Goal: Obtain resource: Obtain resource

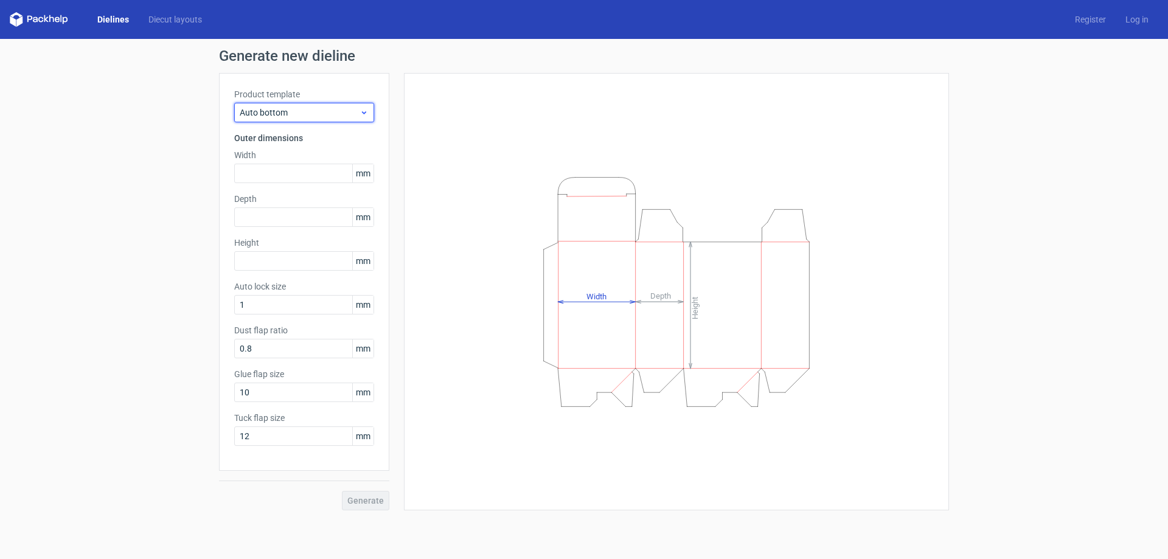
click at [367, 112] on icon at bounding box center [364, 113] width 9 height 10
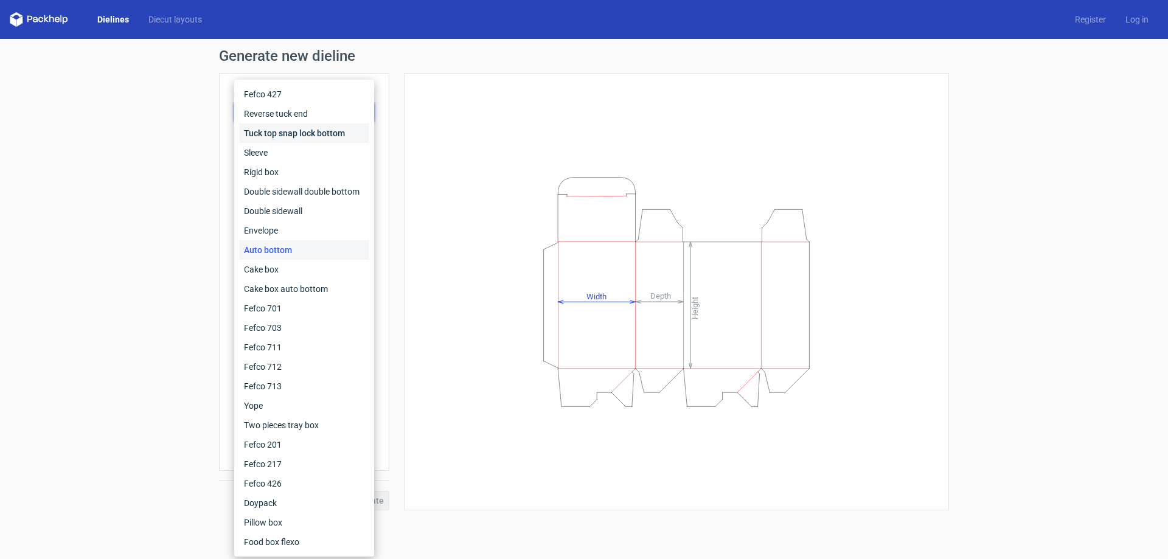
click at [277, 136] on div "Tuck top snap lock bottom" at bounding box center [304, 133] width 130 height 19
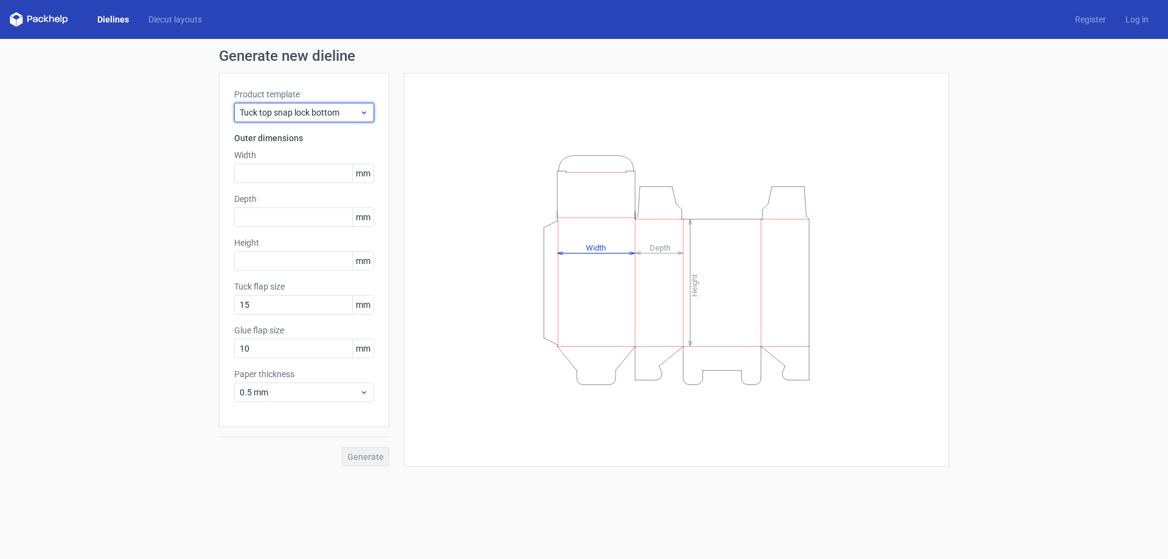
click at [366, 114] on icon at bounding box center [364, 113] width 9 height 10
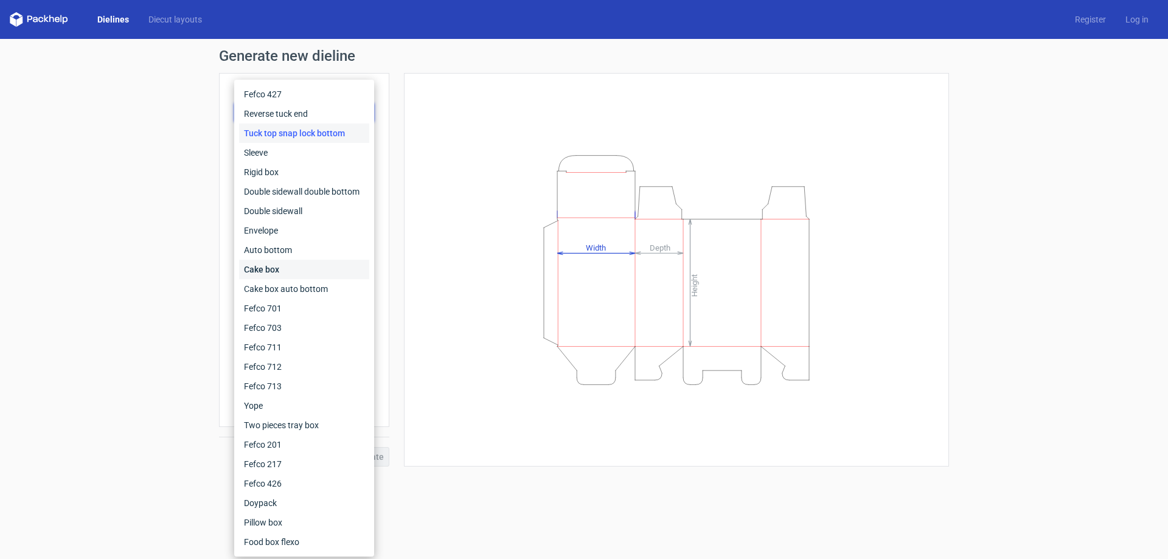
click at [270, 271] on div "Cake box" at bounding box center [304, 269] width 130 height 19
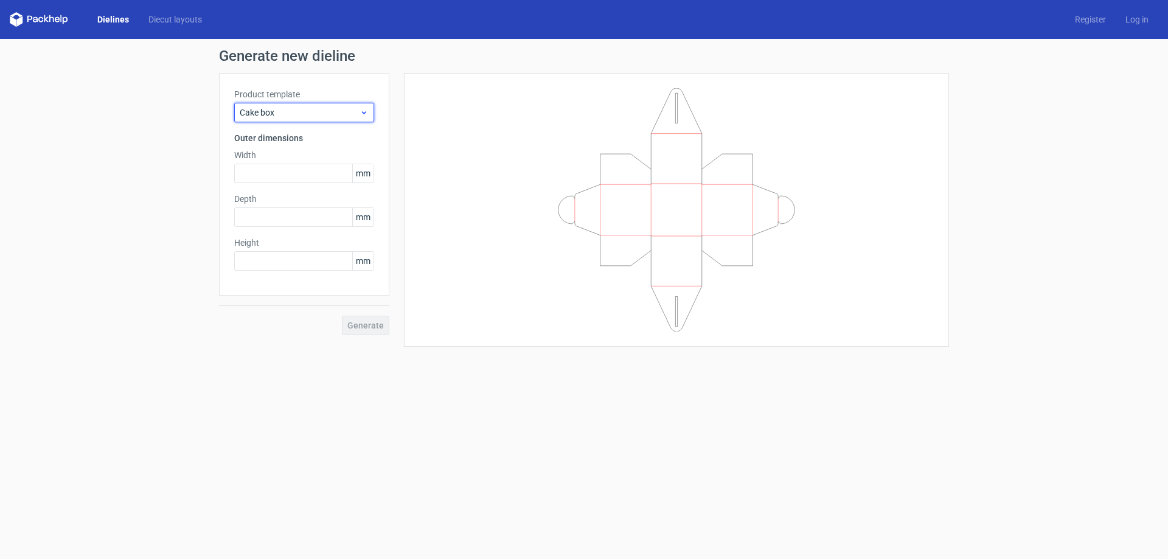
click at [365, 116] on icon at bounding box center [364, 113] width 9 height 10
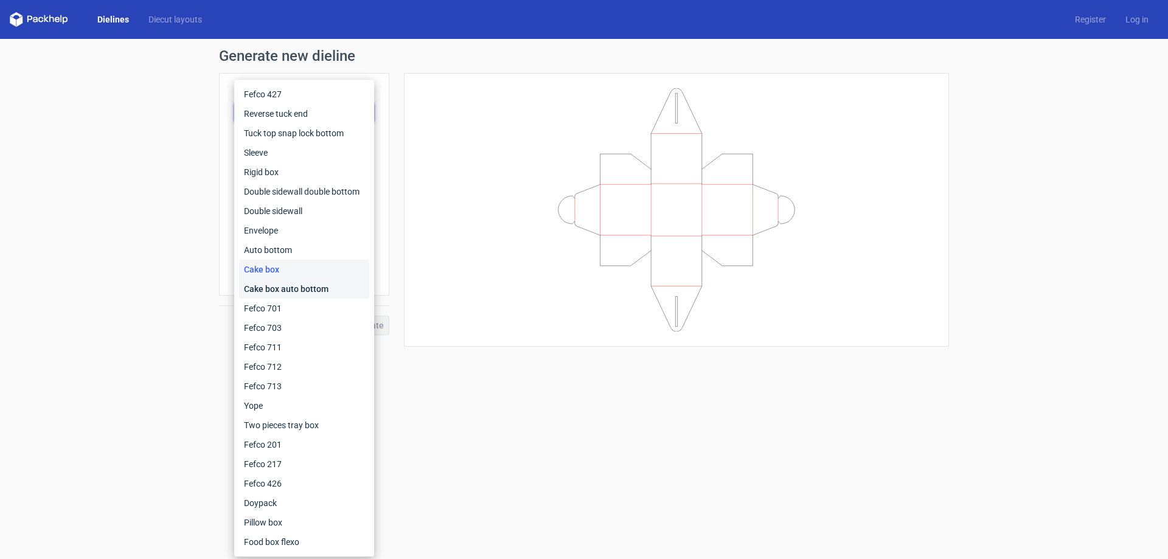
click at [282, 292] on div "Cake box auto bottom" at bounding box center [304, 288] width 130 height 19
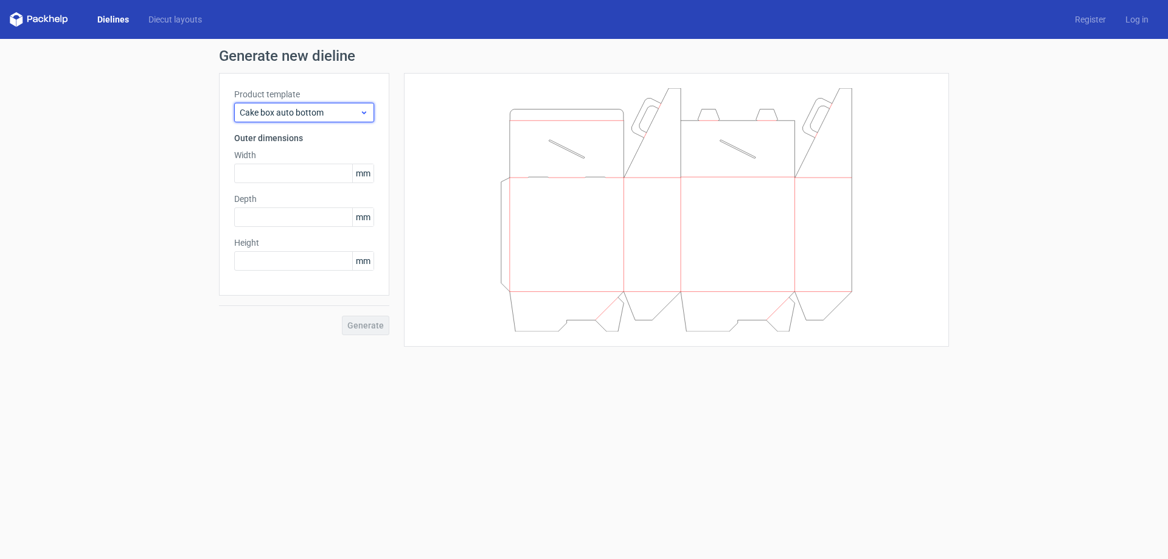
click at [368, 117] on div "Cake box auto bottom" at bounding box center [304, 112] width 140 height 19
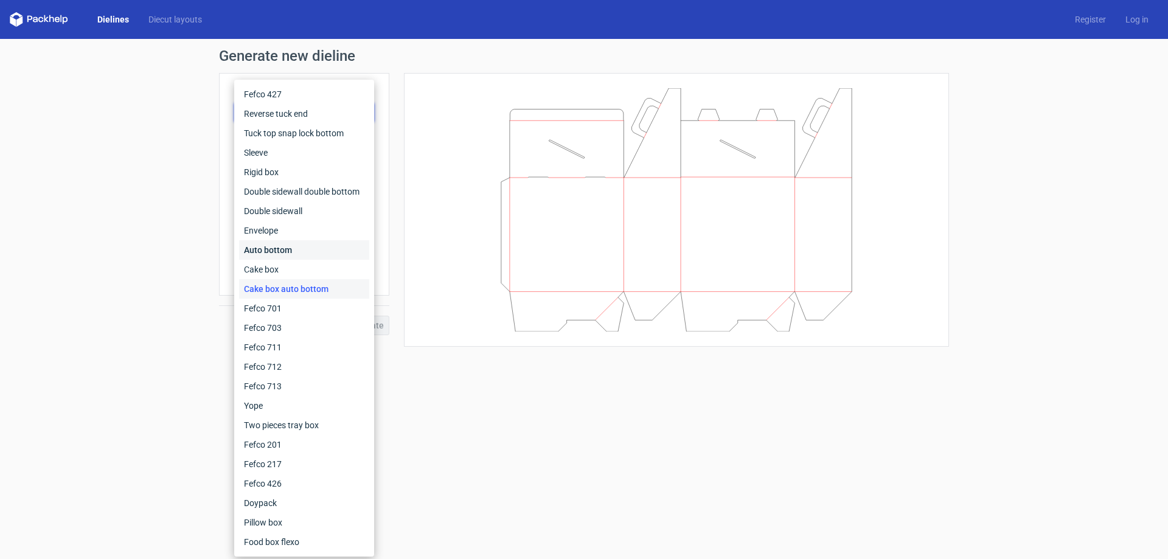
click at [258, 243] on div "Auto bottom" at bounding box center [304, 249] width 130 height 19
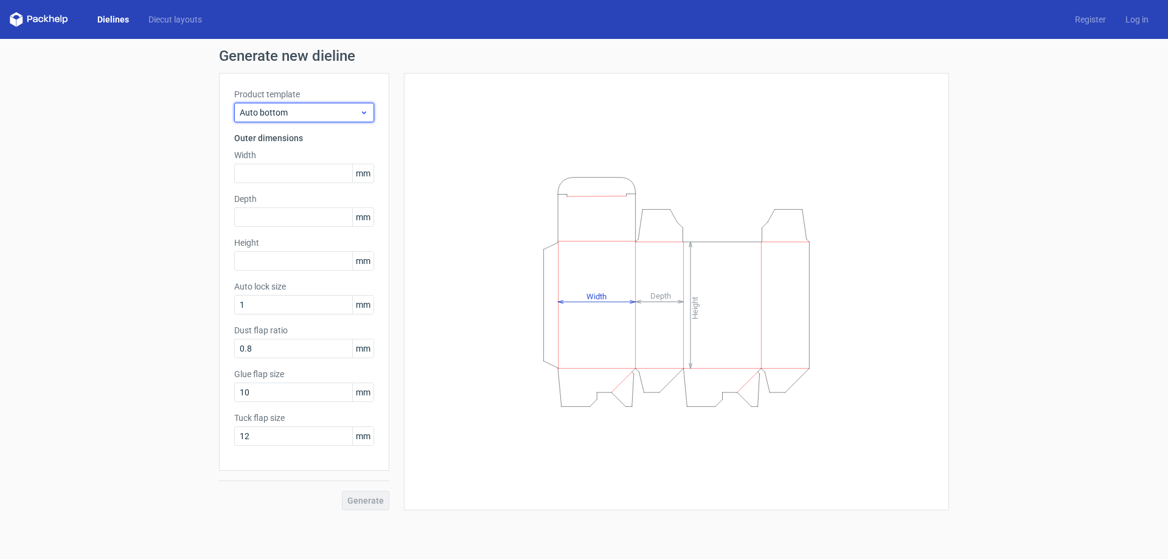
click at [363, 114] on icon at bounding box center [364, 113] width 9 height 10
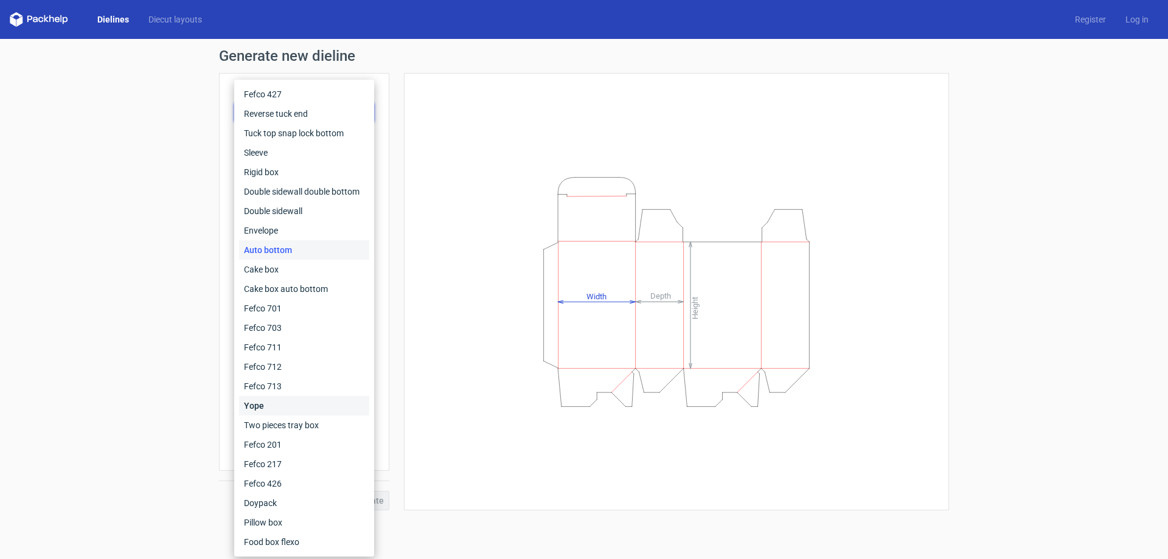
click at [256, 399] on div "Yope" at bounding box center [304, 405] width 130 height 19
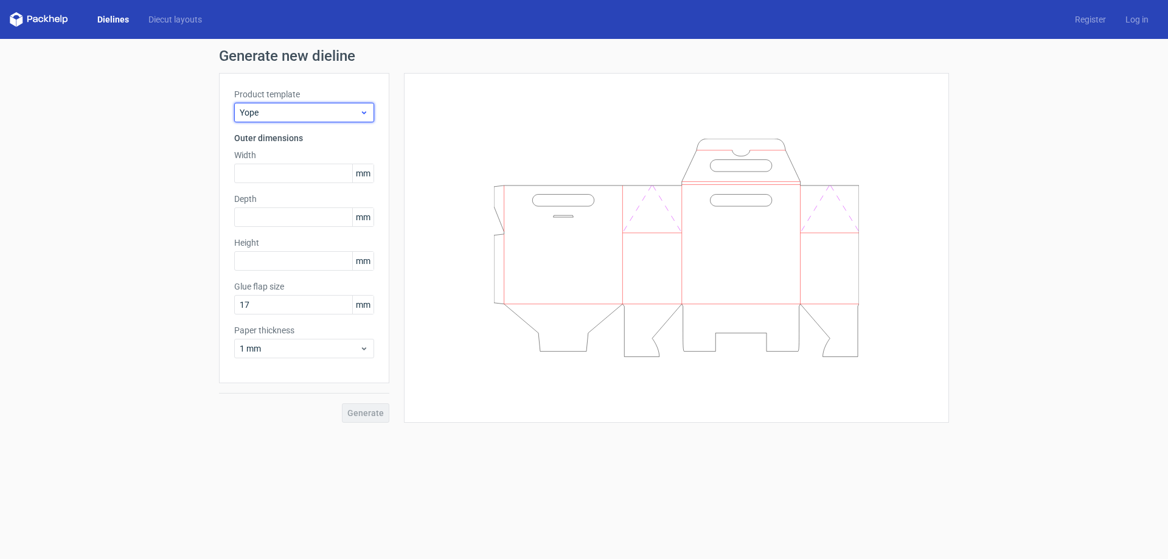
click at [366, 111] on icon at bounding box center [364, 113] width 9 height 10
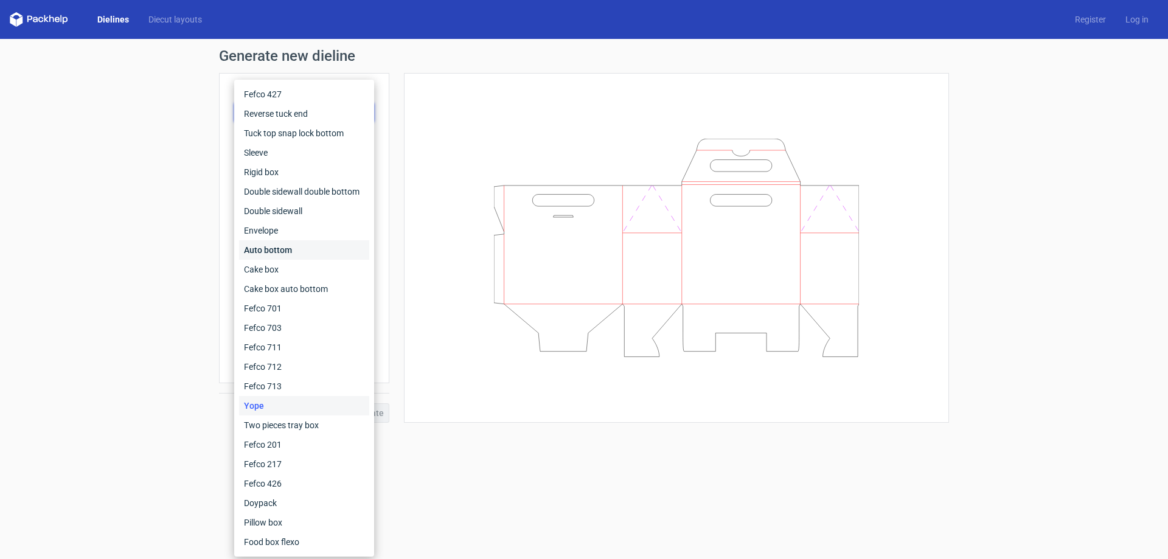
click at [282, 243] on div "Auto bottom" at bounding box center [304, 249] width 130 height 19
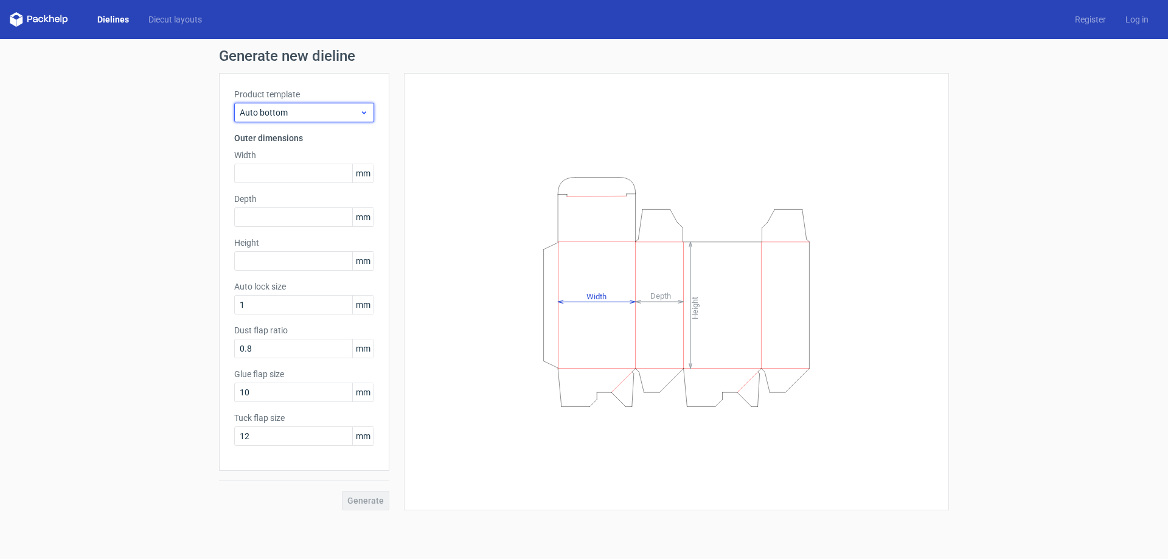
click at [371, 118] on div "Auto bottom" at bounding box center [304, 112] width 140 height 19
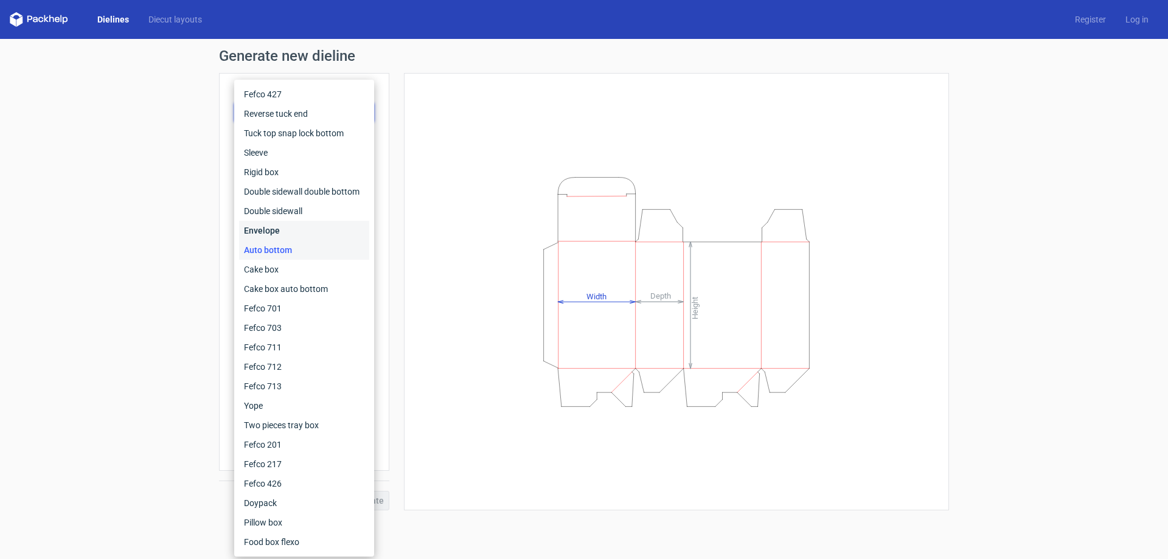
click at [274, 233] on div "Envelope" at bounding box center [304, 230] width 130 height 19
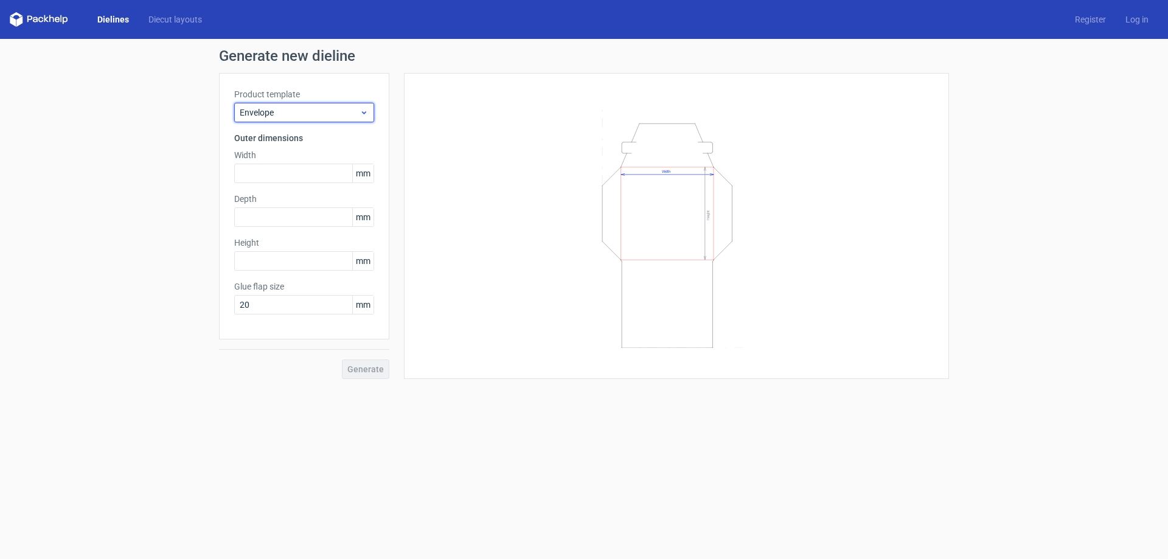
click at [361, 110] on icon at bounding box center [364, 113] width 9 height 10
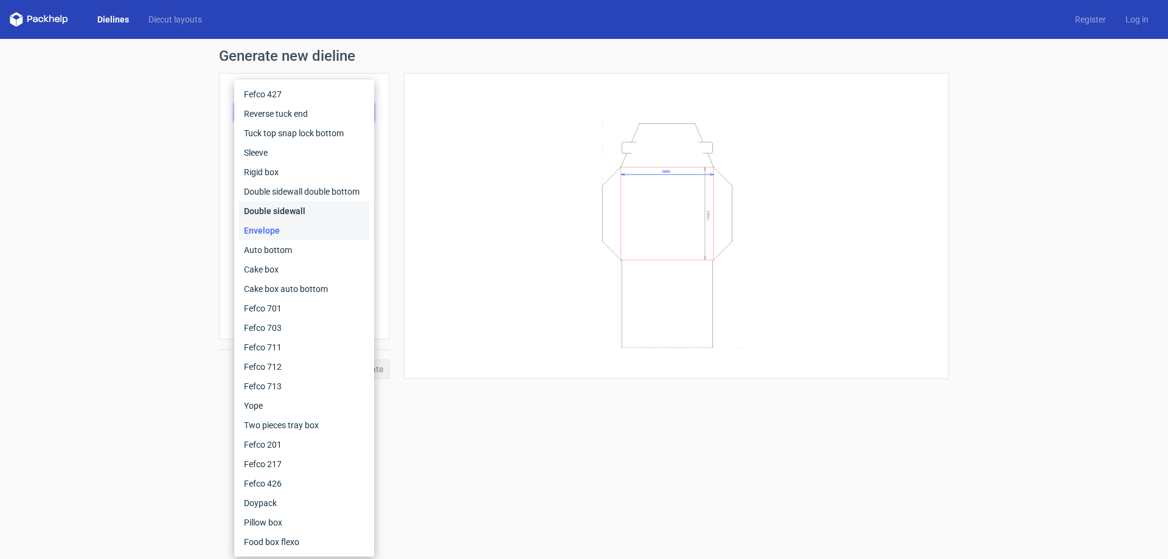
click at [304, 203] on div "Double sidewall" at bounding box center [304, 210] width 130 height 19
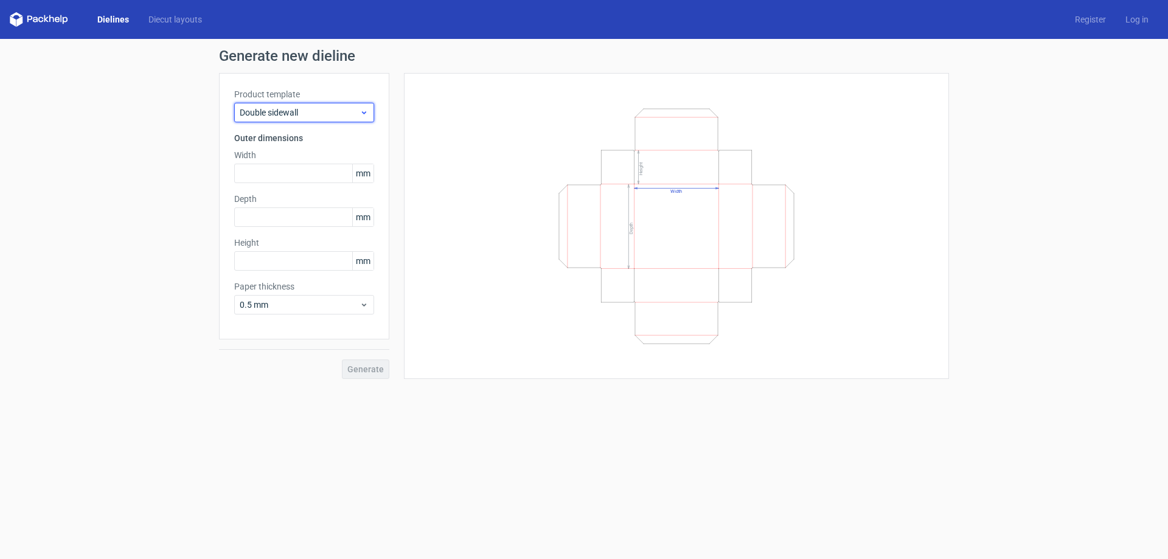
click at [367, 115] on icon at bounding box center [364, 113] width 9 height 10
